Goal: Task Accomplishment & Management: Use online tool/utility

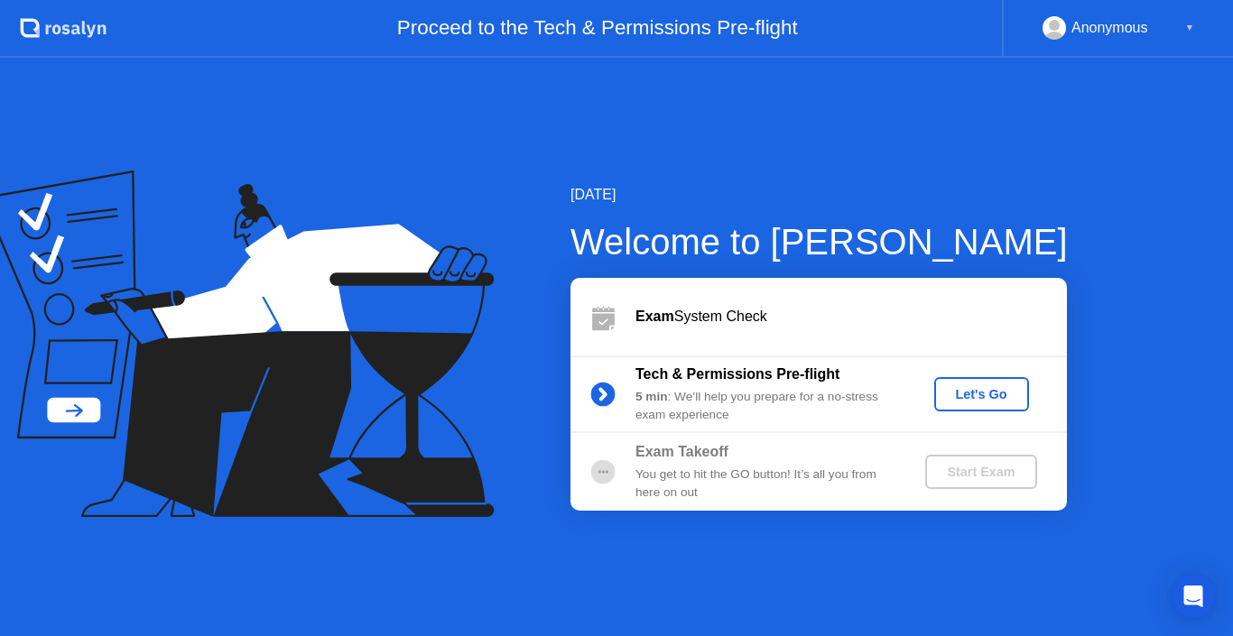
click at [984, 402] on div "Let's Go" at bounding box center [981, 394] width 80 height 14
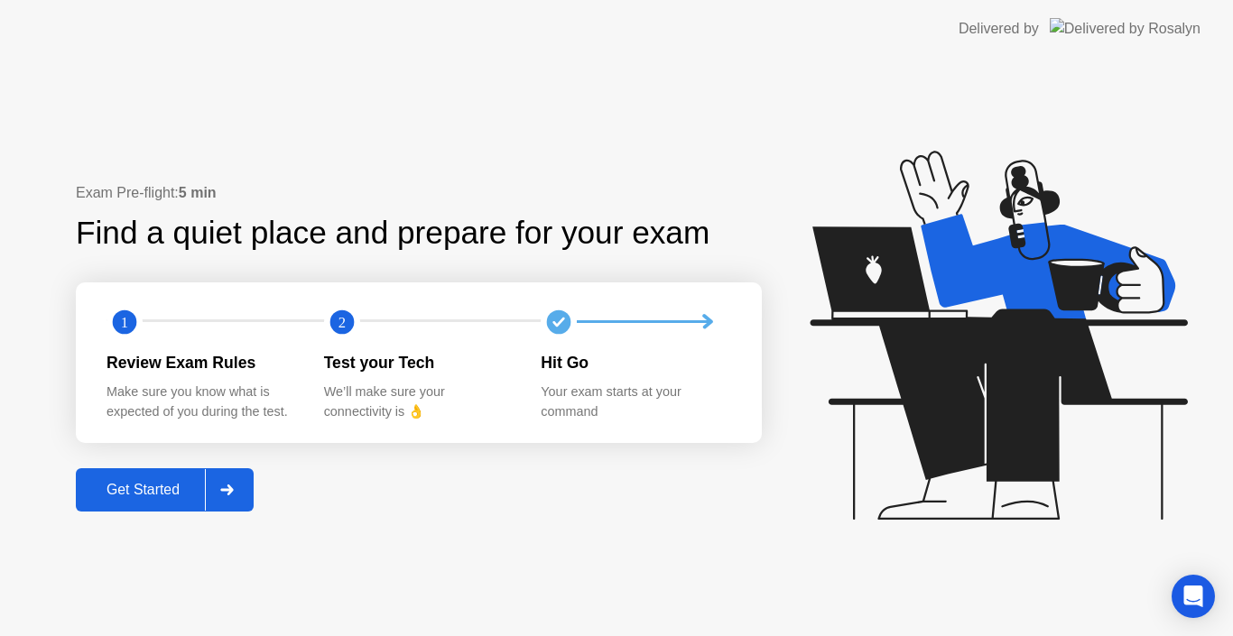
click at [226, 485] on icon at bounding box center [227, 490] width 14 height 11
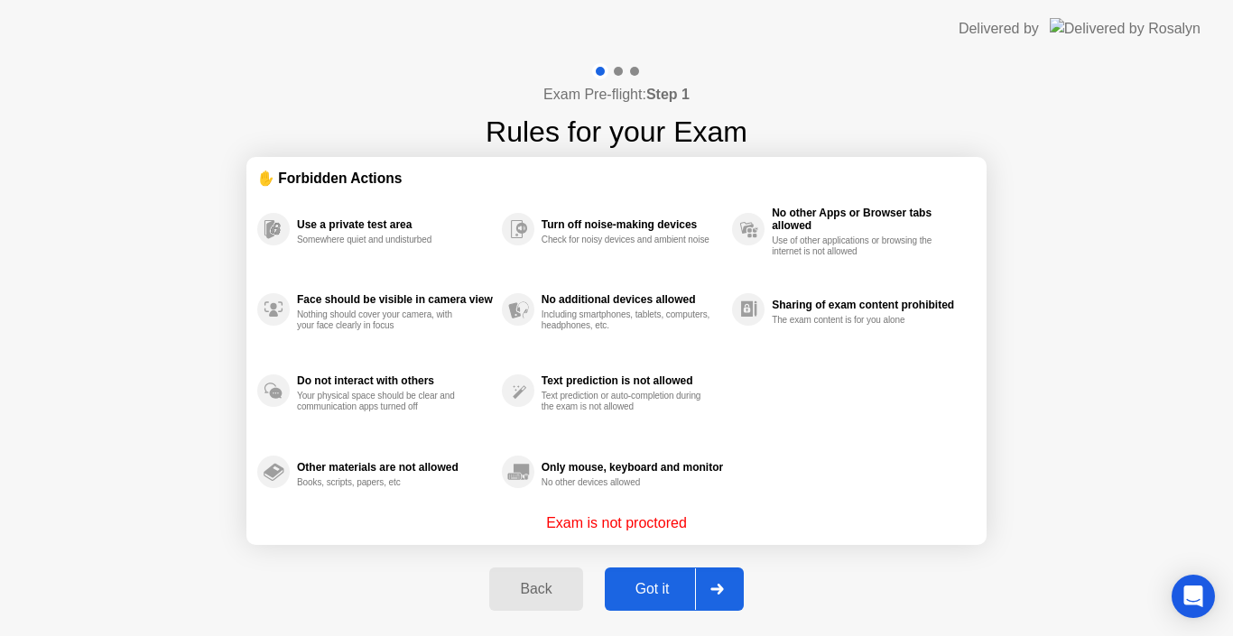
click at [668, 583] on div "Got it" at bounding box center [652, 589] width 85 height 16
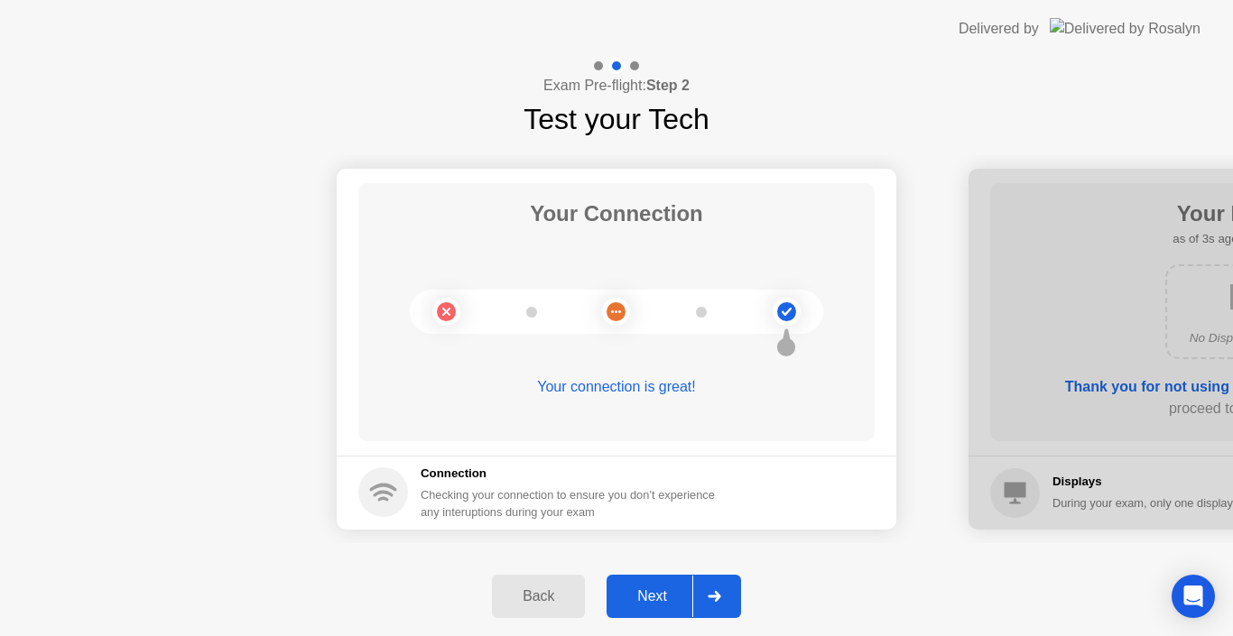
click at [668, 583] on button "Next" at bounding box center [673, 596] width 134 height 43
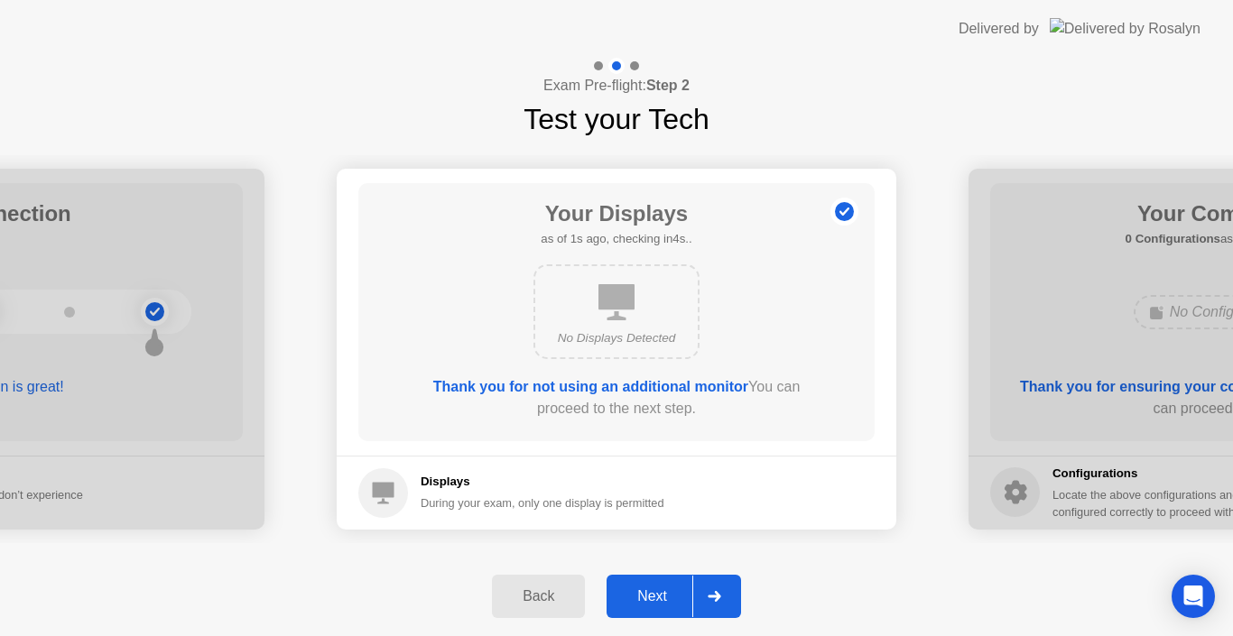
click at [668, 583] on button "Next" at bounding box center [673, 596] width 134 height 43
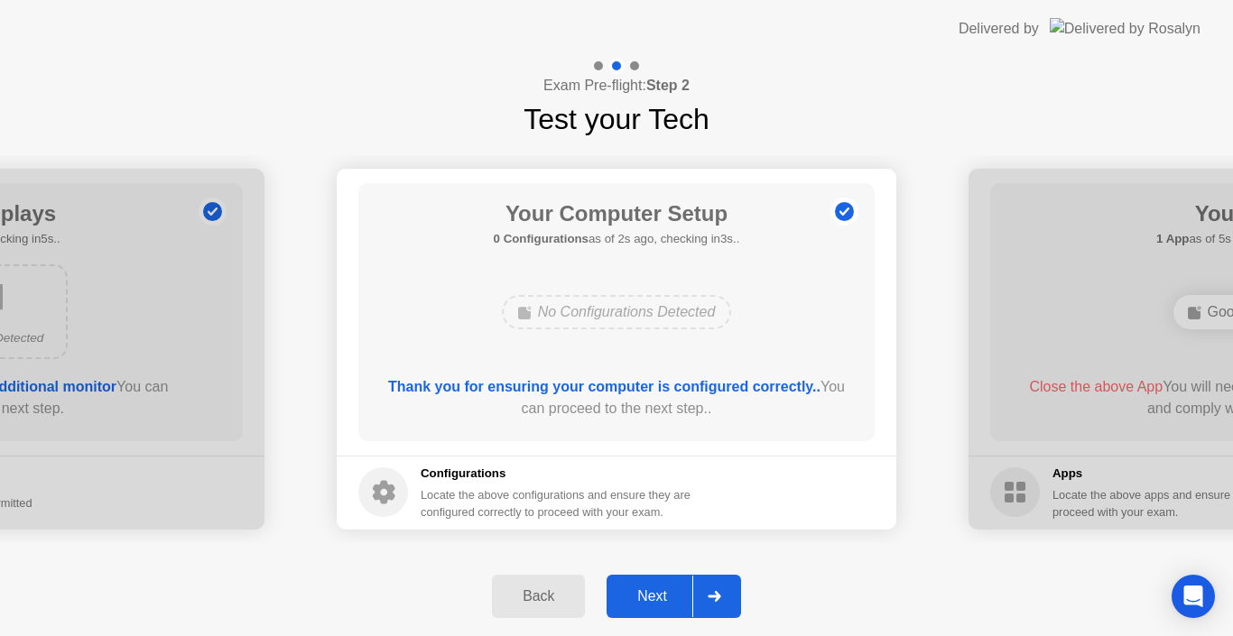
click at [668, 583] on button "Next" at bounding box center [673, 596] width 134 height 43
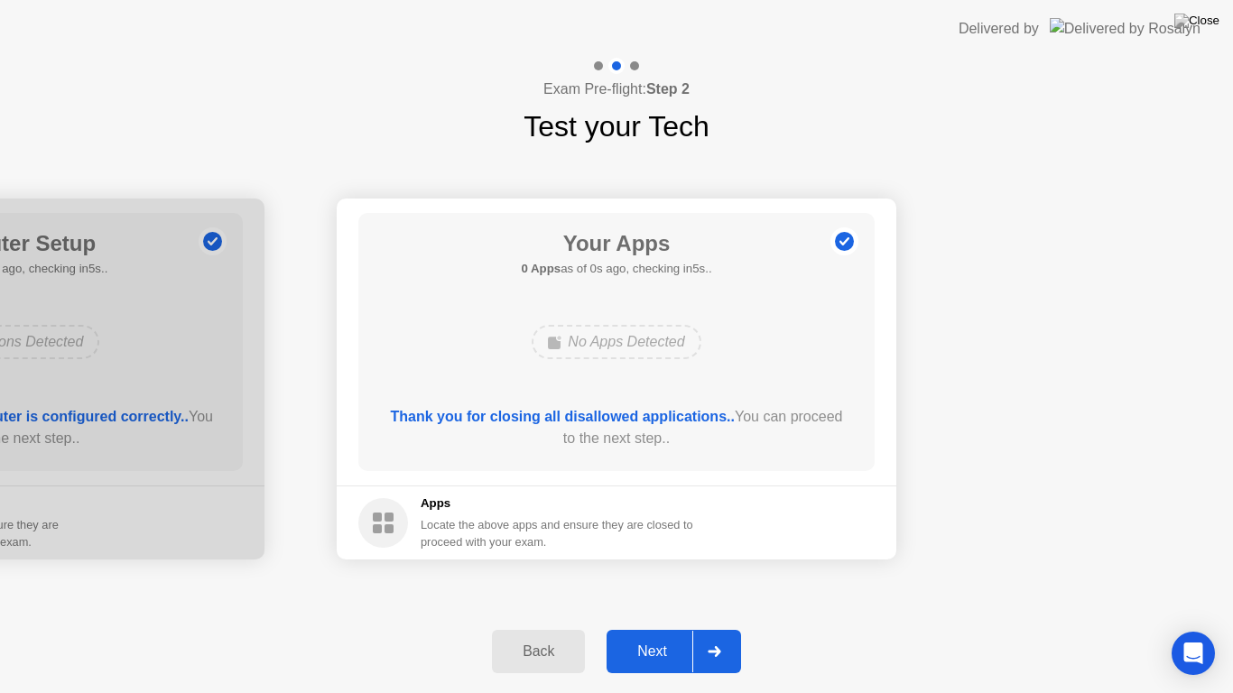
drag, startPoint x: 989, startPoint y: 85, endPoint x: 959, endPoint y: 173, distance: 93.3
click at [959, 173] on div "Exam Pre-flight: Step 2 Test your Tech Your Connection Your connection is great…" at bounding box center [616, 375] width 1233 height 635
click at [657, 635] on div "Next" at bounding box center [652, 651] width 80 height 16
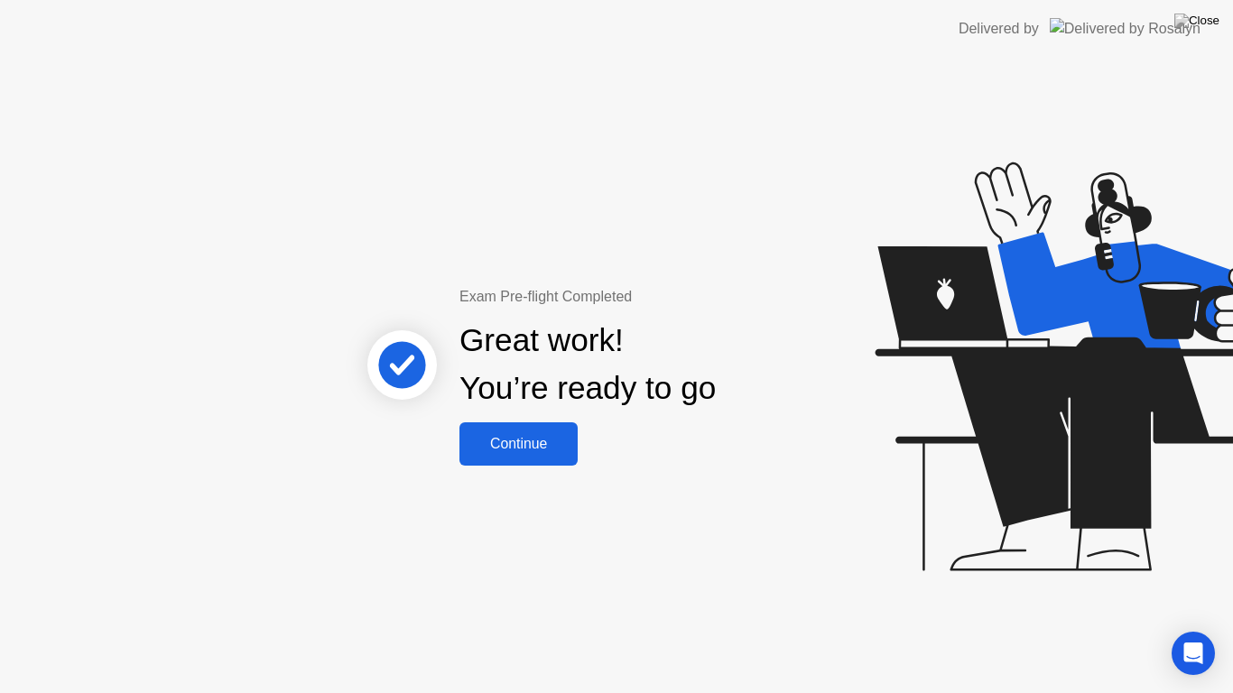
click at [984, 17] on header "Delivered by" at bounding box center [616, 29] width 1233 height 58
drag, startPoint x: 984, startPoint y: 14, endPoint x: 934, endPoint y: 366, distance: 355.4
click at [934, 366] on app-layout-with-logo "Delivered by Exam Pre-flight Completed Great work! You’re ready to go Continue" at bounding box center [616, 346] width 1233 height 693
click at [934, 366] on icon at bounding box center [1079, 376] width 466 height 512
drag, startPoint x: 845, startPoint y: 27, endPoint x: 852, endPoint y: 160, distance: 132.8
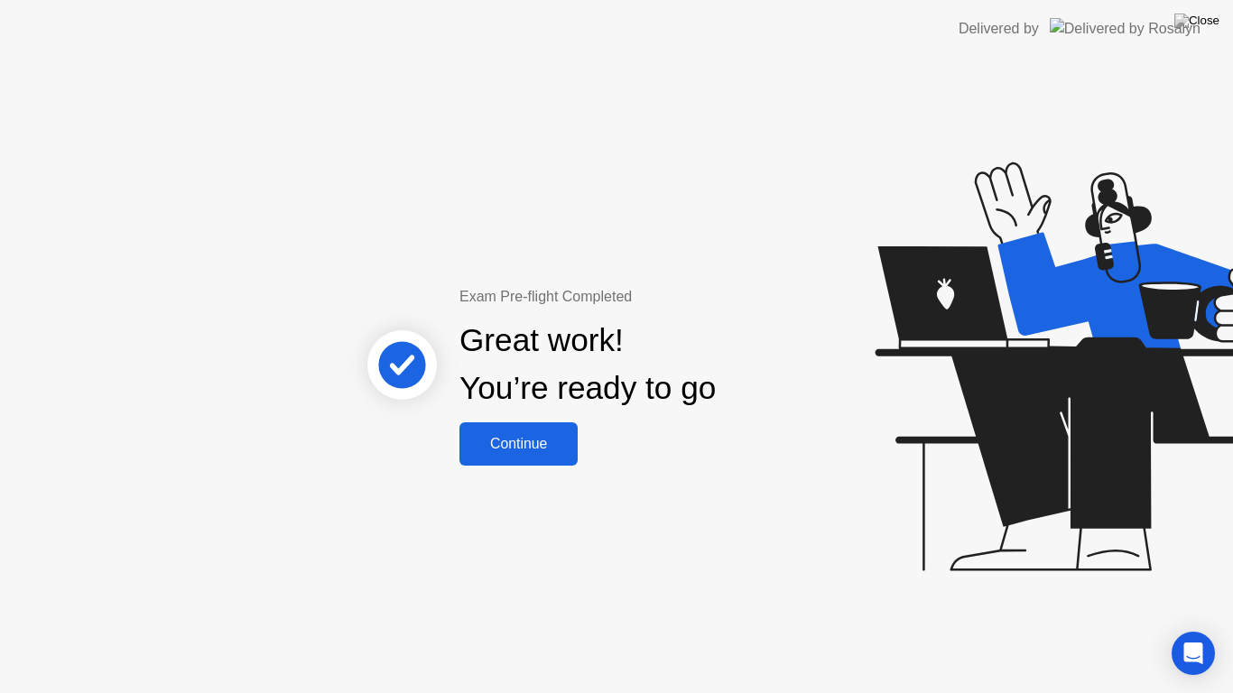
click at [852, 160] on app-layout-with-logo "Delivered by Exam Pre-flight Completed Great work! You’re ready to go Continue" at bounding box center [616, 346] width 1233 height 693
click at [1072, 163] on icon at bounding box center [1079, 376] width 466 height 512
drag, startPoint x: 952, startPoint y: 61, endPoint x: 958, endPoint y: 294, distance: 232.9
click at [958, 294] on app-layout-with-logo "Delivered by Exam Pre-flight Completed Great work! You’re ready to go Continue" at bounding box center [616, 346] width 1233 height 693
click at [929, 25] on header "Delivered by" at bounding box center [616, 29] width 1233 height 58
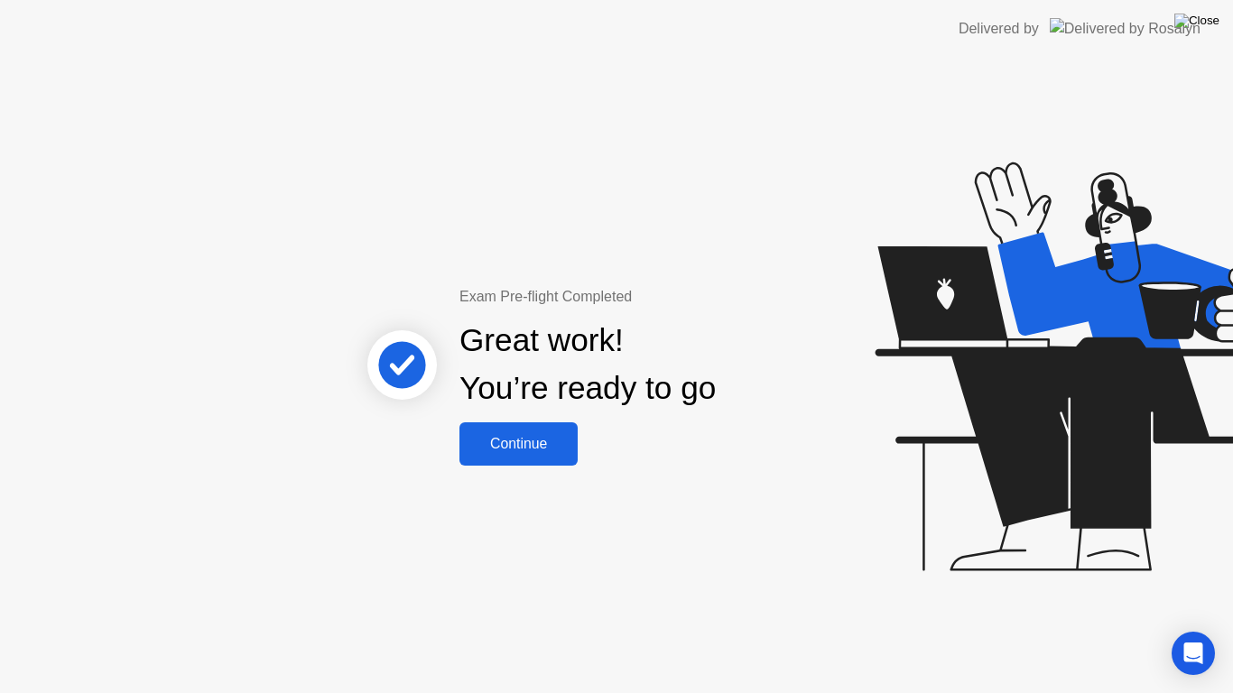
click at [1212, 28] on img at bounding box center [1196, 21] width 45 height 14
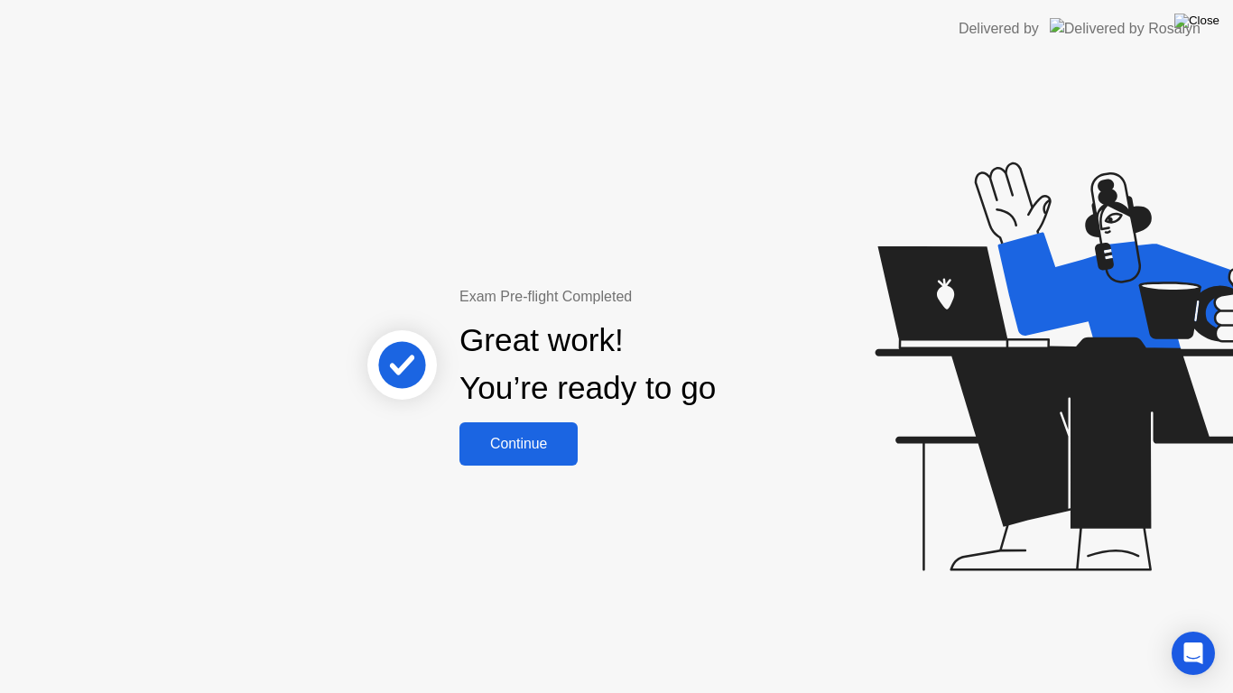
click at [1208, 19] on img at bounding box center [1196, 21] width 45 height 14
